Goal: Register for event/course

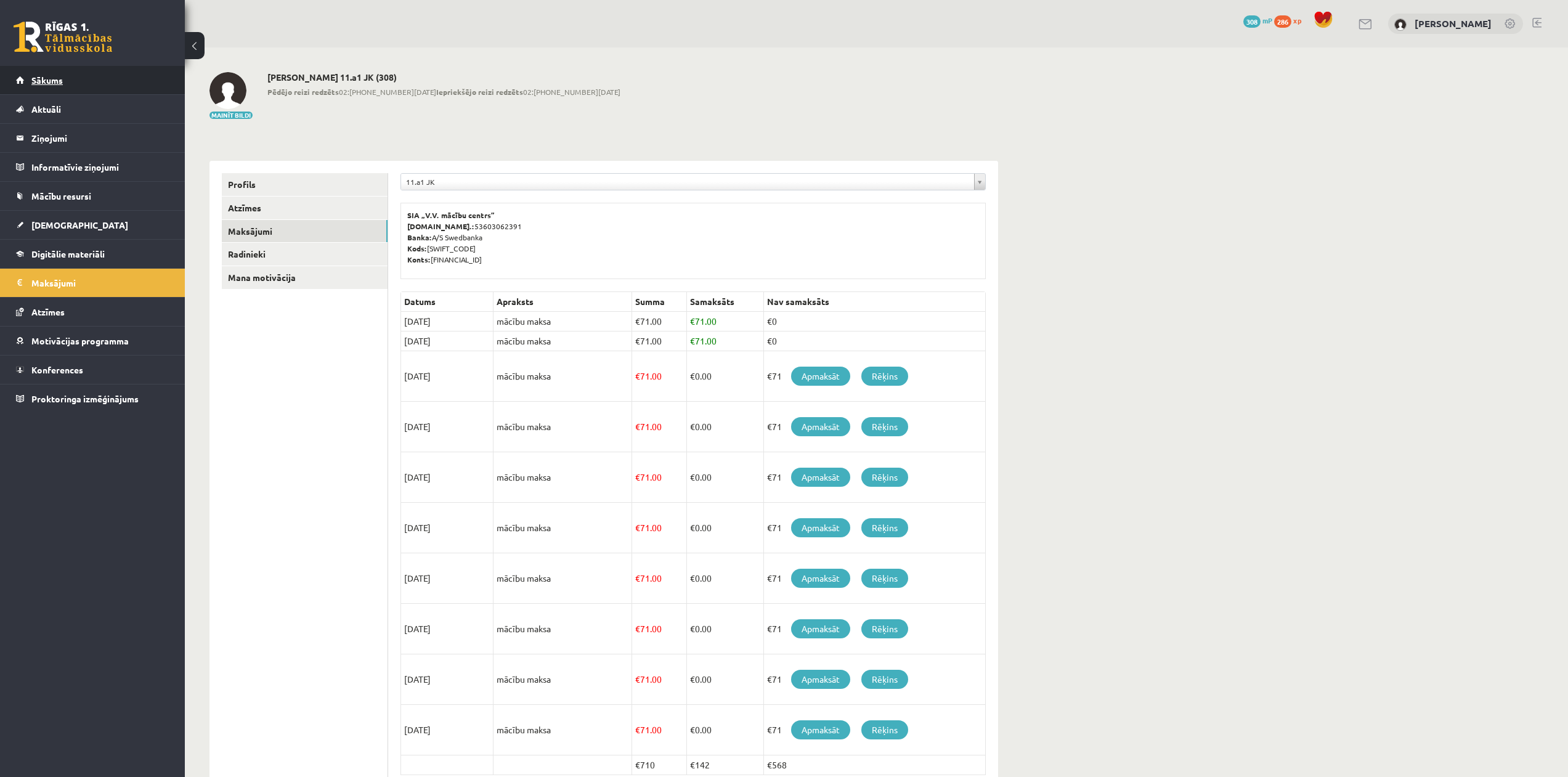
click at [58, 73] on link "Sākums" at bounding box center [93, 79] width 154 height 28
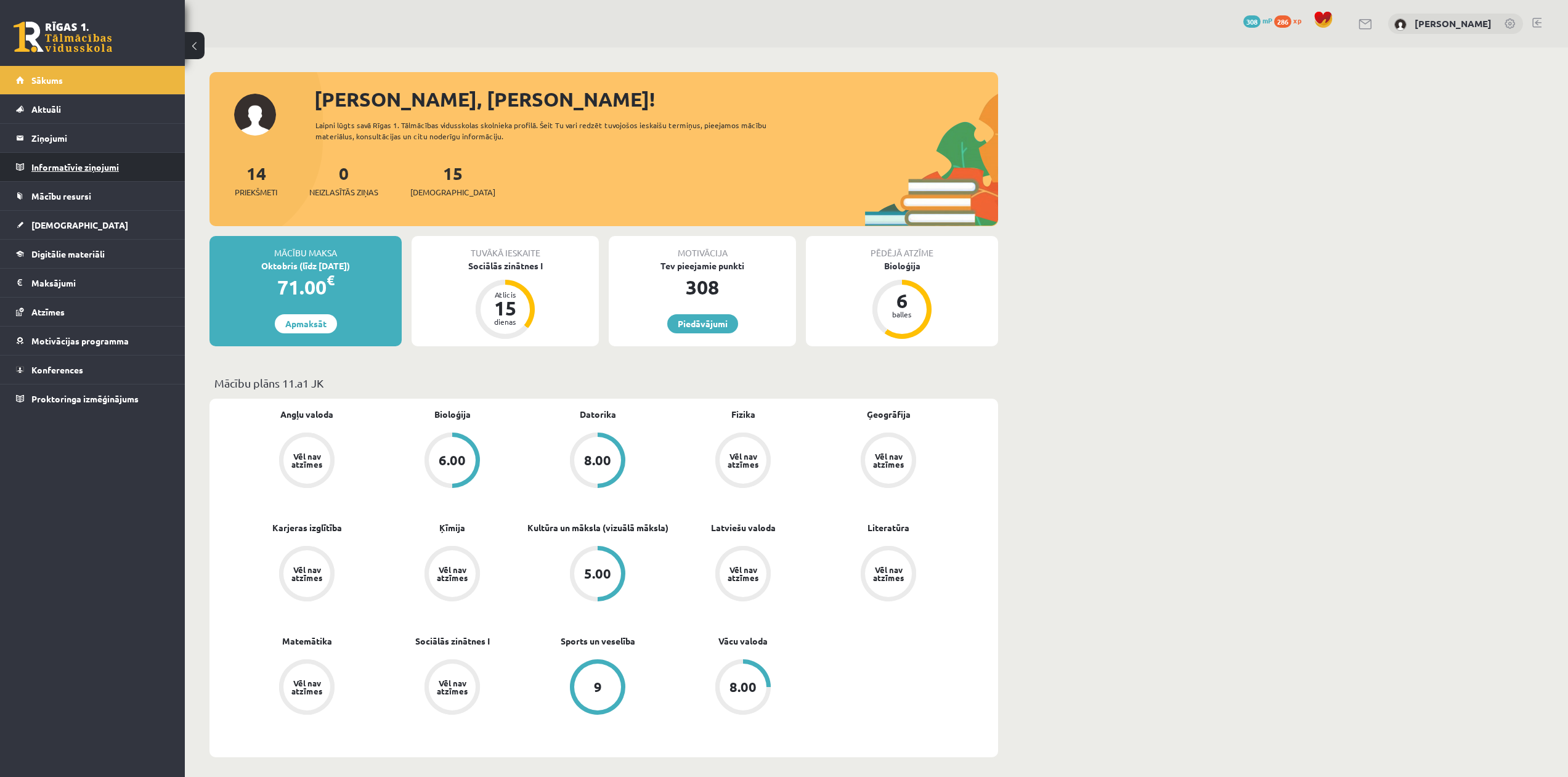
click at [92, 172] on legend "Informatīvie ziņojumi 0" at bounding box center [100, 166] width 138 height 28
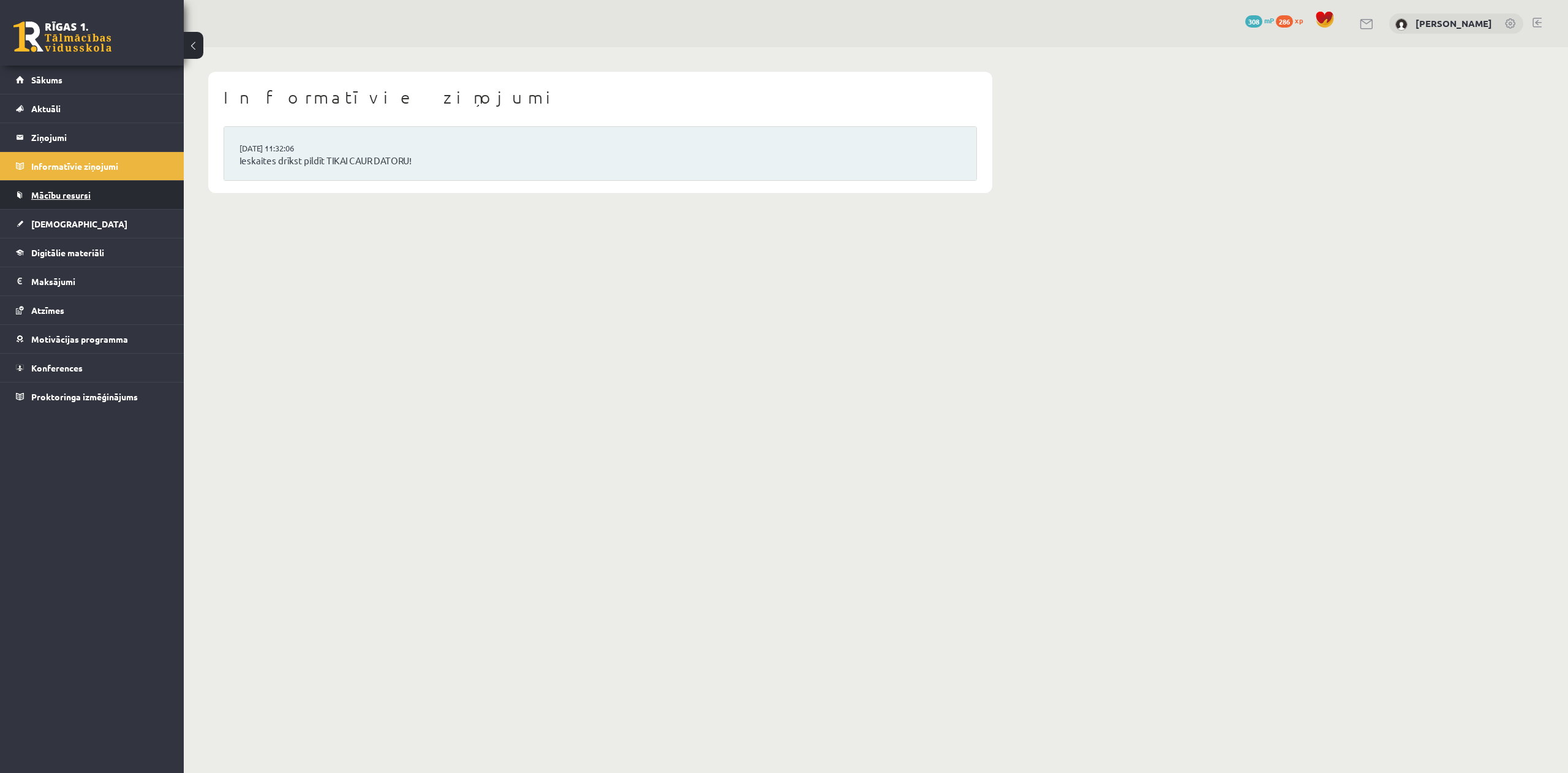
click at [87, 192] on span "Mācību resursi" at bounding box center [61, 194] width 60 height 11
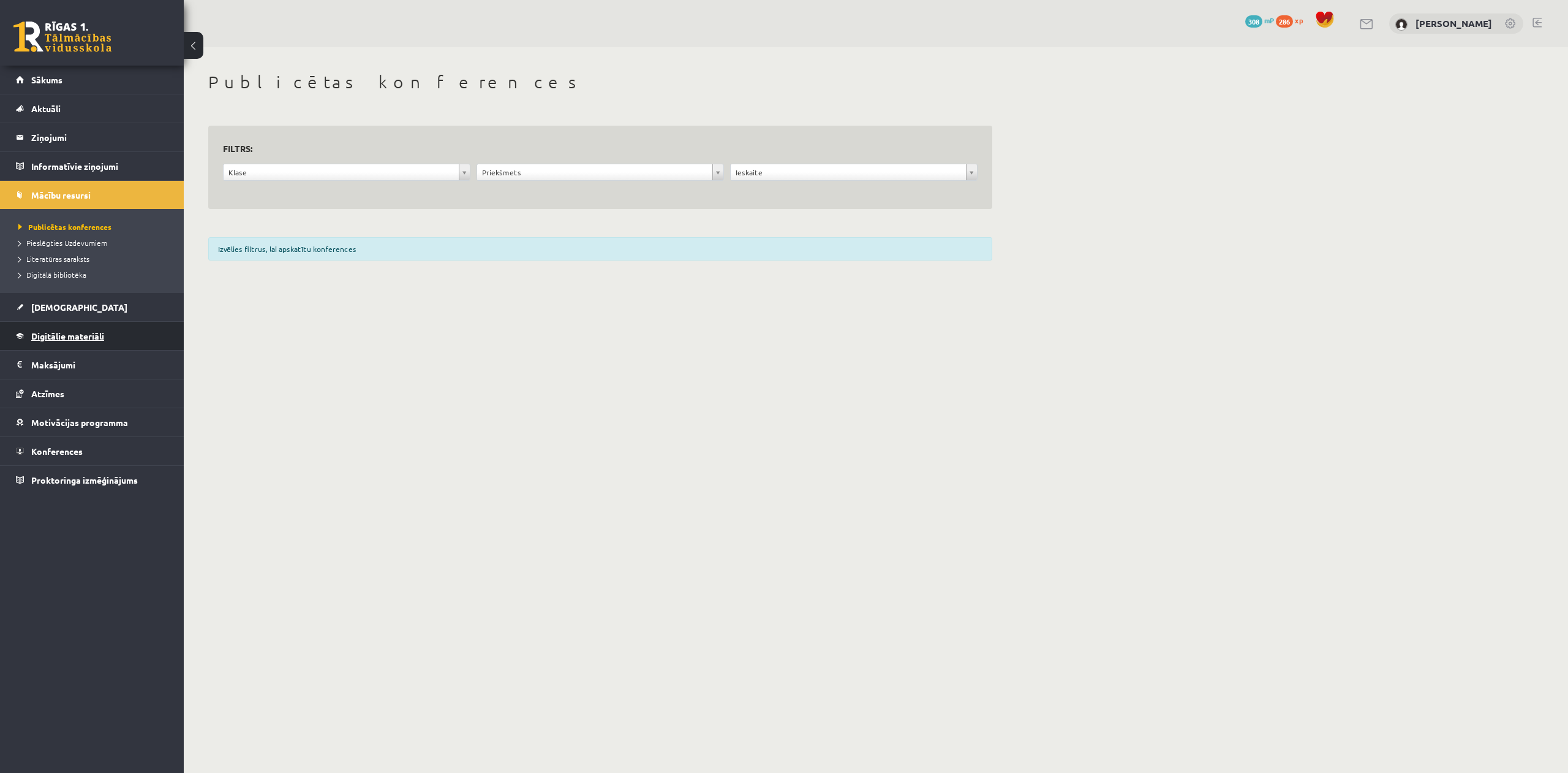
click at [47, 338] on span "Digitālie materiāli" at bounding box center [68, 335] width 73 height 11
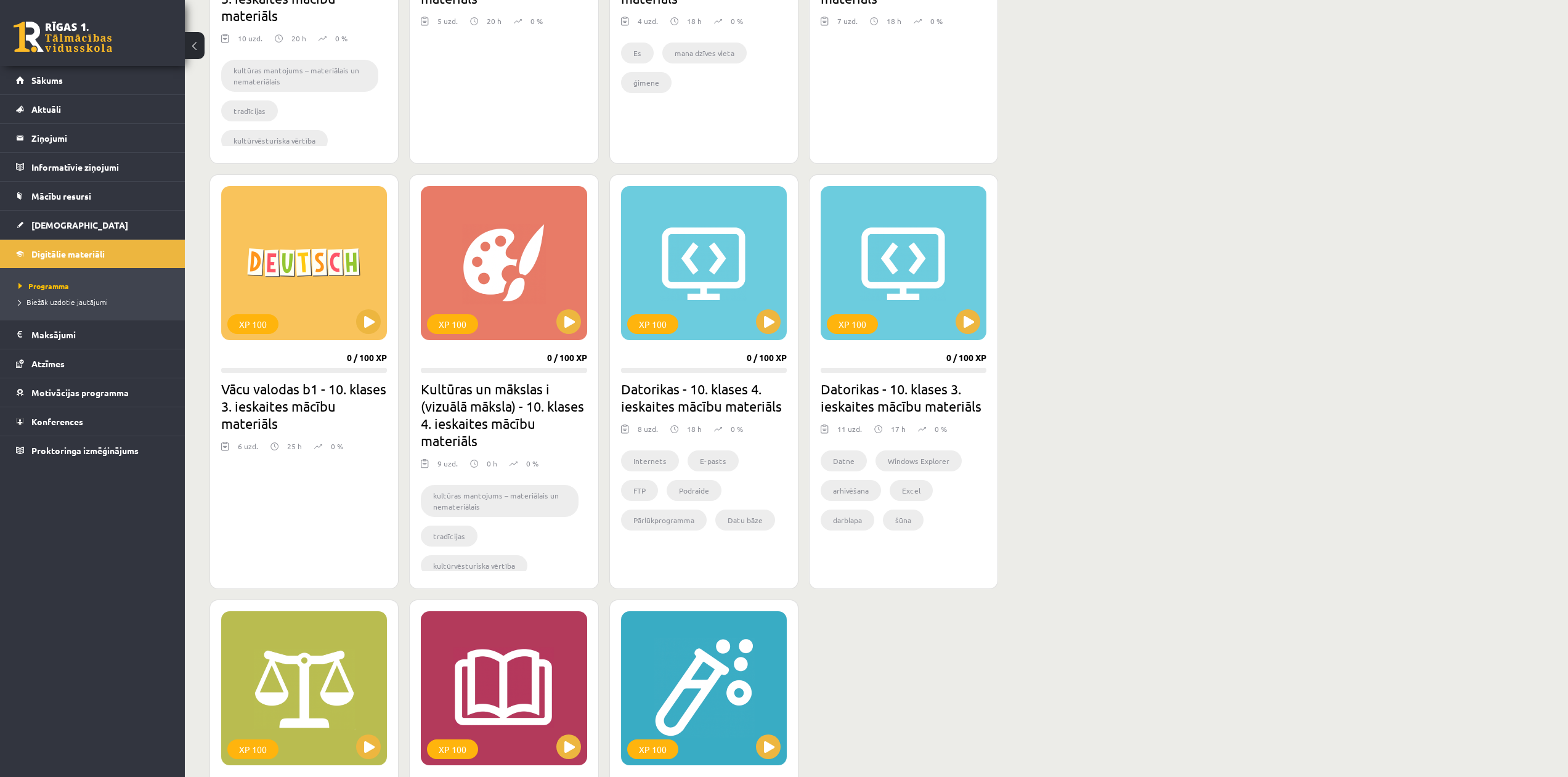
scroll to position [600, 0]
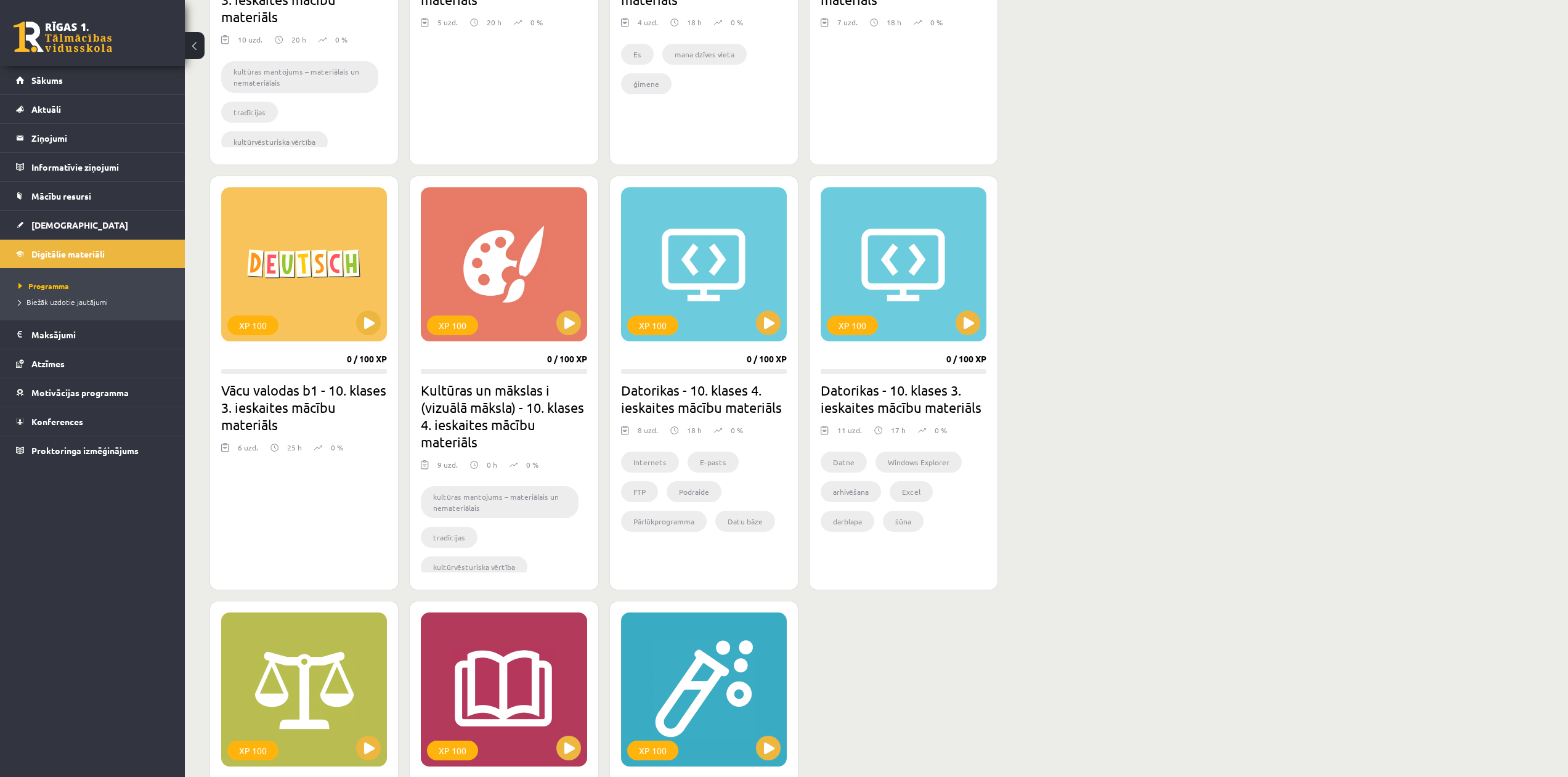
click at [1371, 544] on div "Mana statistika 286 Nopelnītie punkti 3 Apgūtās tēmas 21 Izpildīti uzdevumi 46 …" at bounding box center [876, 446] width 1383 height 1998
click at [56, 74] on link "Sākums" at bounding box center [93, 79] width 154 height 28
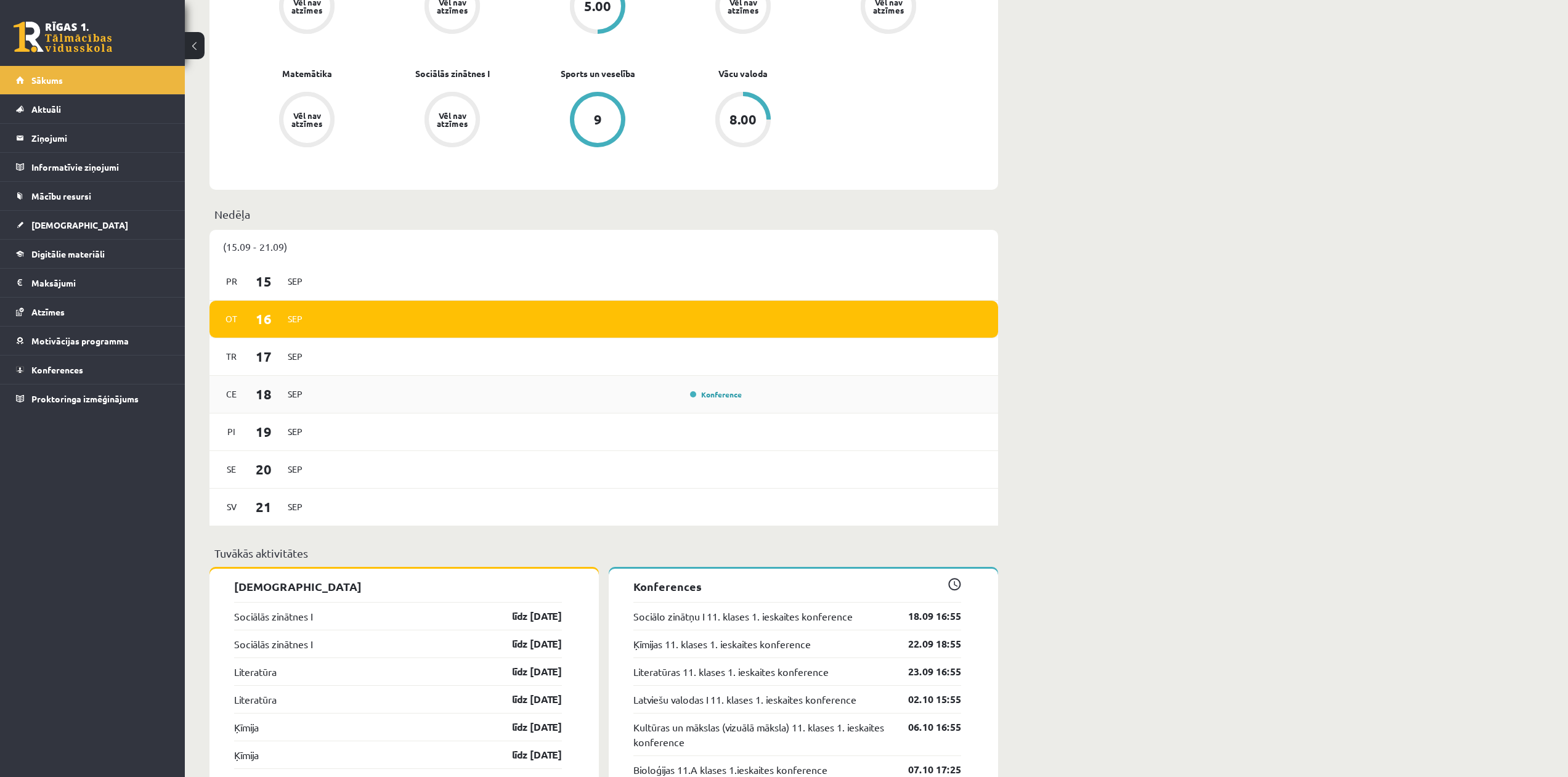
scroll to position [616, 0]
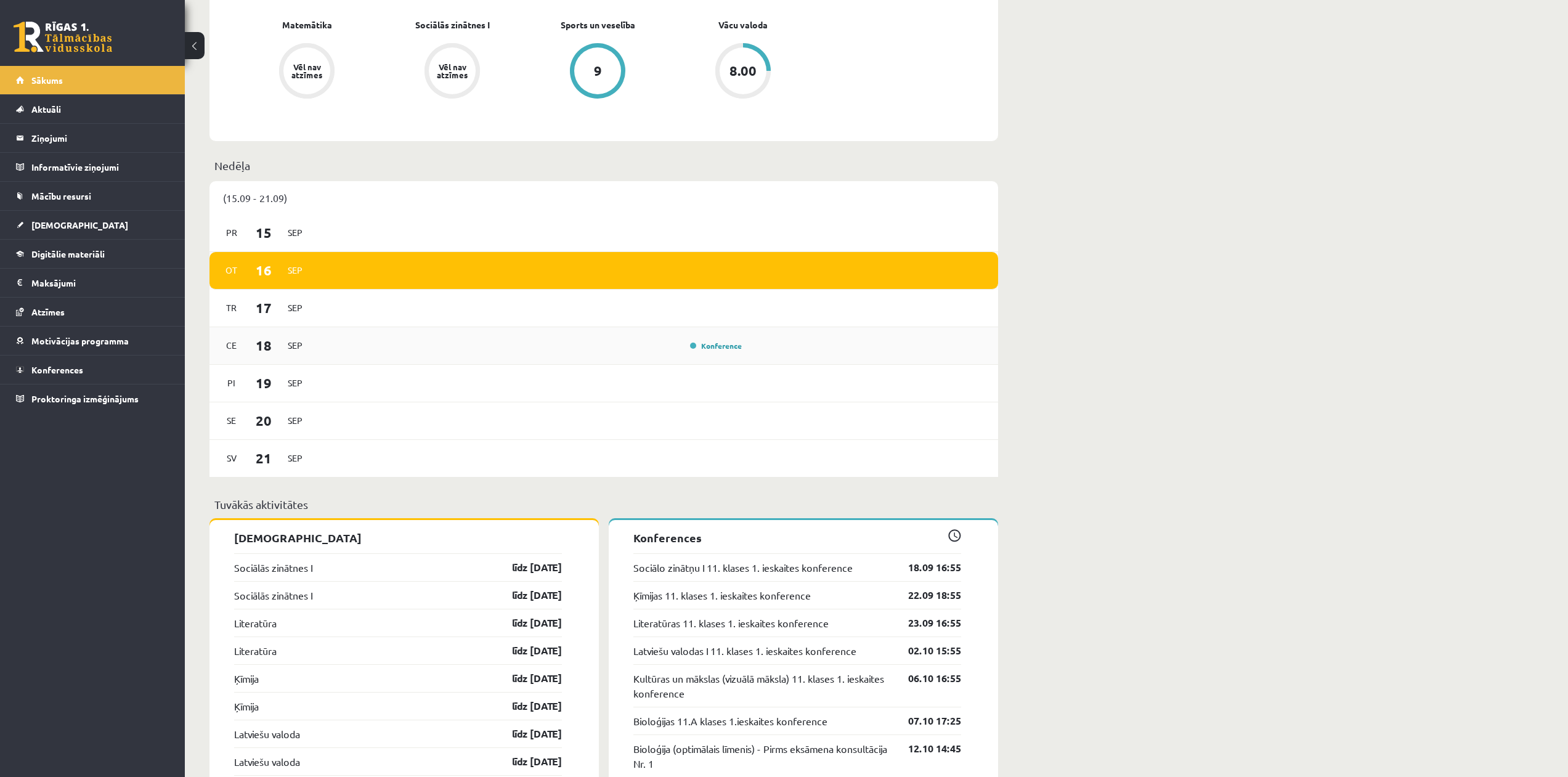
click at [595, 347] on div "Konference" at bounding box center [532, 346] width 429 height 14
click at [440, 322] on div "[DATE]" at bounding box center [603, 308] width 789 height 38
click at [300, 307] on span "Sep" at bounding box center [294, 308] width 26 height 19
click at [267, 285] on div "[DATE]" at bounding box center [603, 270] width 789 height 38
click at [320, 277] on div "[DATE]" at bounding box center [603, 270] width 789 height 38
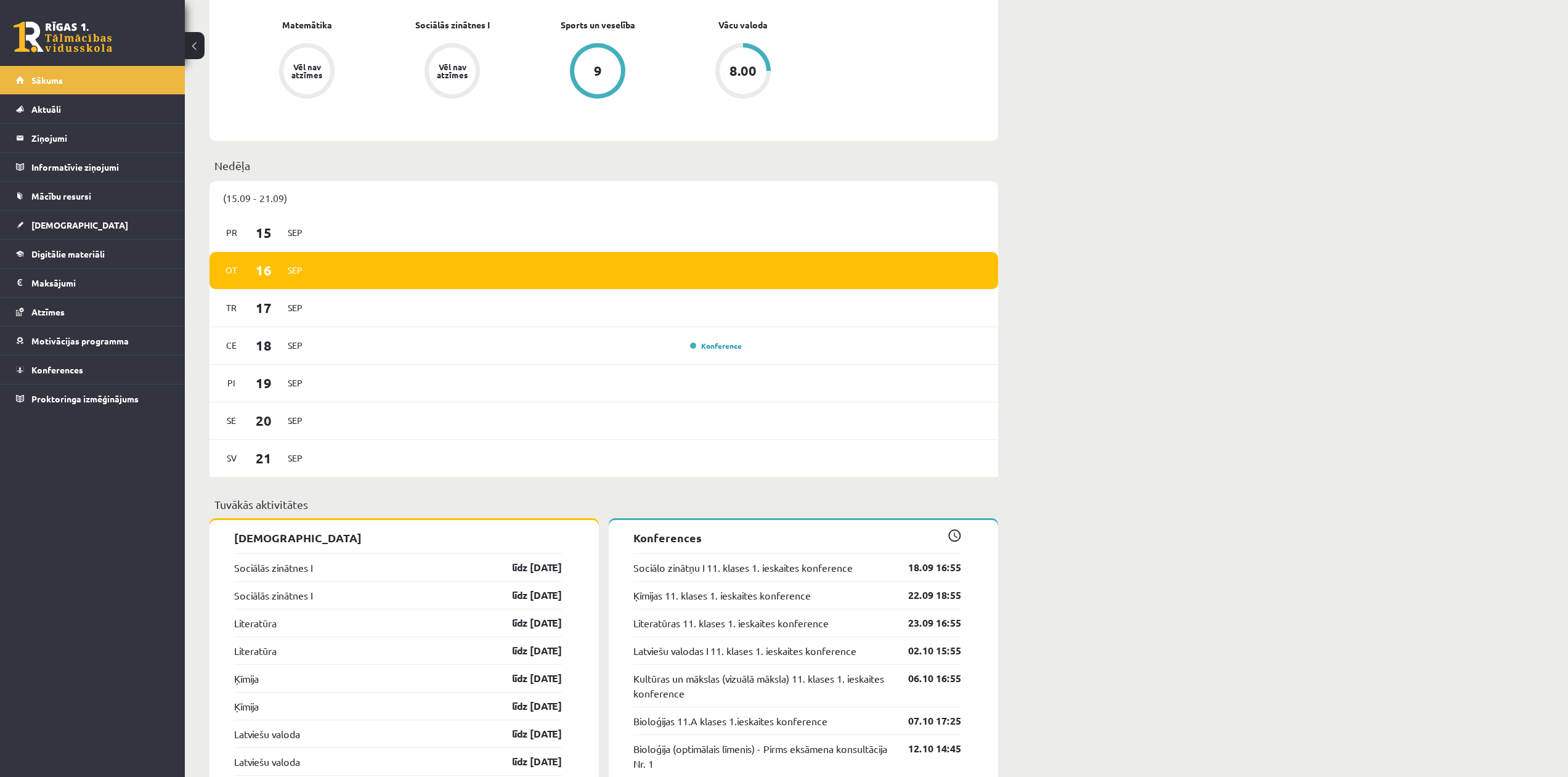
click at [321, 277] on div "[DATE]" at bounding box center [603, 270] width 789 height 38
click at [388, 307] on div "[DATE]" at bounding box center [603, 308] width 789 height 38
click at [396, 321] on div "[DATE]" at bounding box center [603, 308] width 789 height 38
click at [407, 356] on div "[DATE] Konference" at bounding box center [603, 346] width 789 height 38
